Goal: Information Seeking & Learning: Learn about a topic

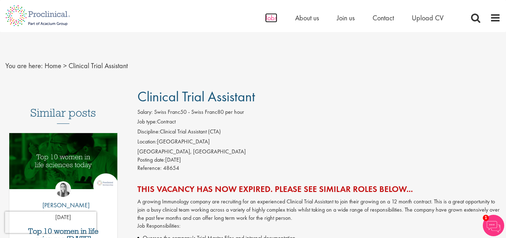
click at [276, 17] on span "Jobs" at bounding box center [271, 17] width 12 height 9
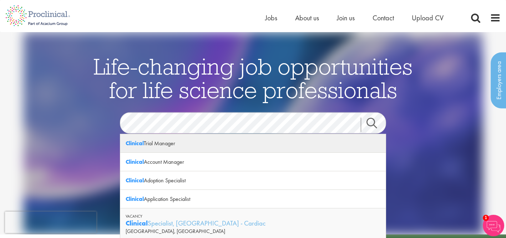
click at [242, 145] on div "Clinical Trial Manager" at bounding box center [253, 143] width 266 height 19
